Goal: Find contact information: Find contact information

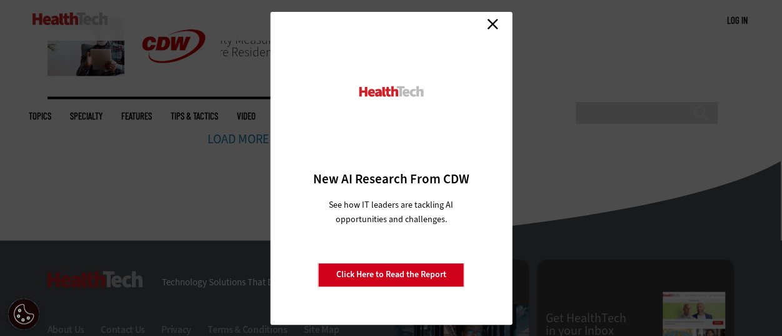
scroll to position [908, 0]
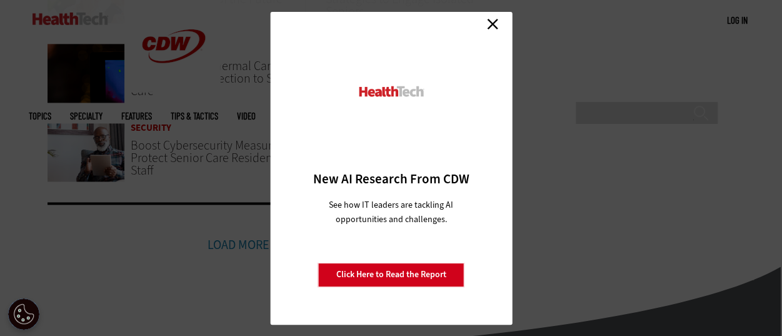
click at [491, 32] on link "Close" at bounding box center [492, 24] width 19 height 19
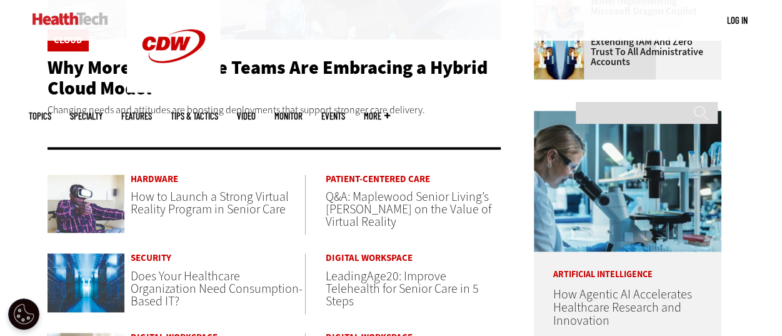
scroll to position [539, 0]
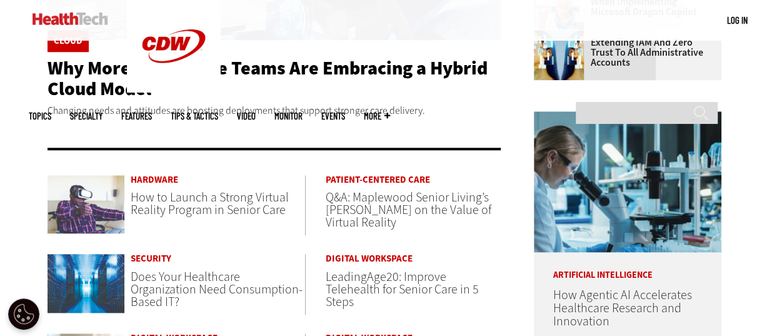
click at [125, 114] on p "Changing needs and attitudes are boosting deployments that support stronger car…" at bounding box center [274, 110] width 454 height 16
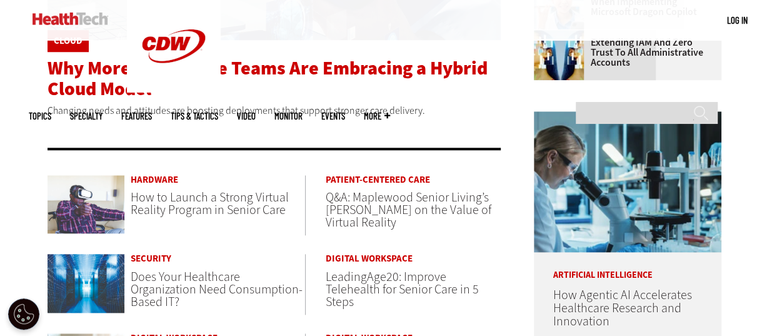
click at [107, 73] on span "Why More Healthcare Teams Are Embracing a Hybrid Cloud Model" at bounding box center [267, 79] width 440 height 46
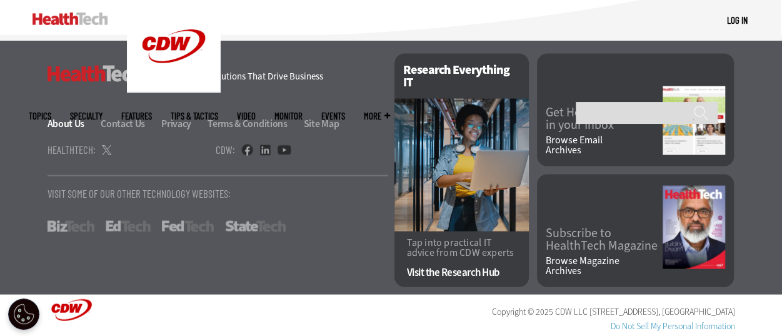
click at [62, 119] on link "About Us" at bounding box center [73, 123] width 52 height 13
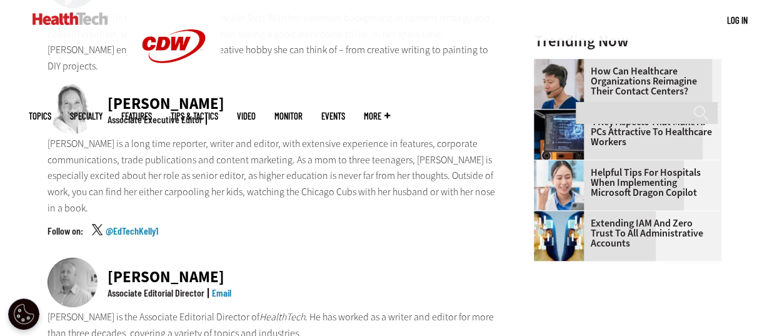
scroll to position [627, 0]
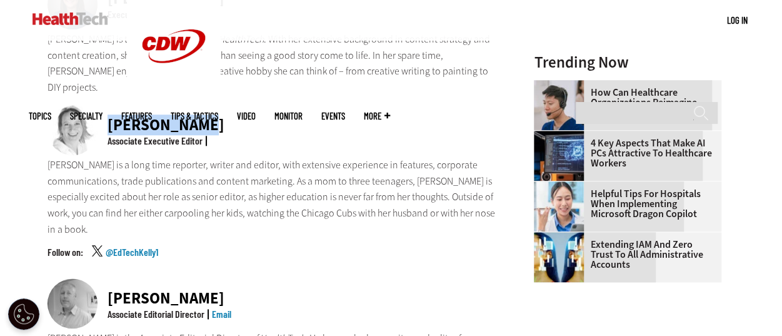
drag, startPoint x: 196, startPoint y: 92, endPoint x: 109, endPoint y: 87, distance: 87.0
click at [109, 117] on div "[PERSON_NAME]" at bounding box center [165, 125] width 117 height 16
copy div "[PERSON_NAME]"
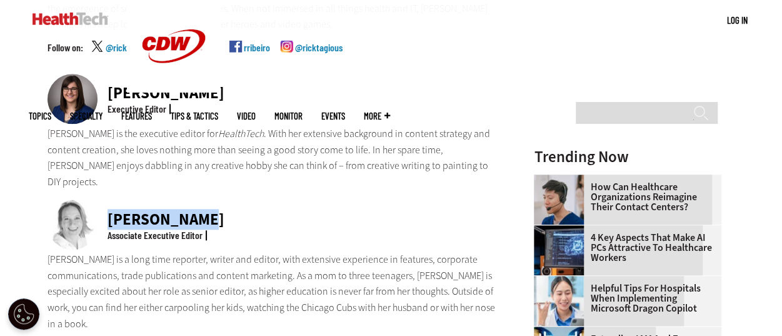
scroll to position [532, 0]
drag, startPoint x: 211, startPoint y: 78, endPoint x: 109, endPoint y: 78, distance: 101.2
click at [109, 78] on div "[PERSON_NAME] Executive Editor" at bounding box center [274, 100] width 454 height 52
copy div "[PERSON_NAME]"
